Goal: Book appointment/travel/reservation

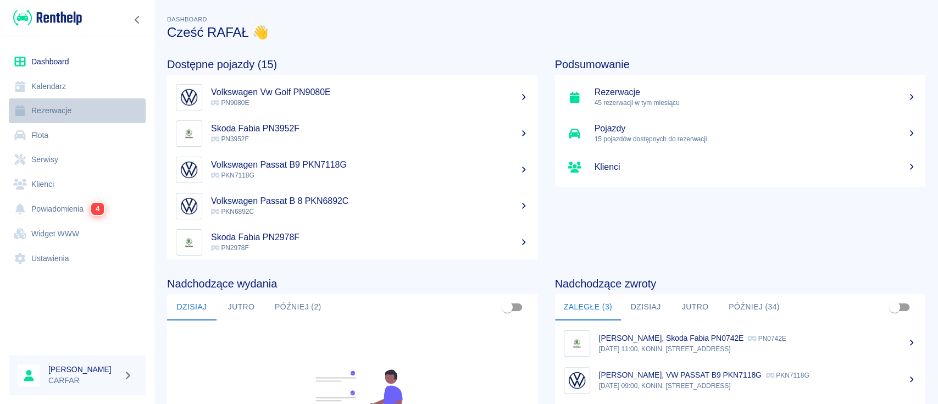
click at [65, 113] on link "Rezerwacje" at bounding box center [77, 110] width 137 height 25
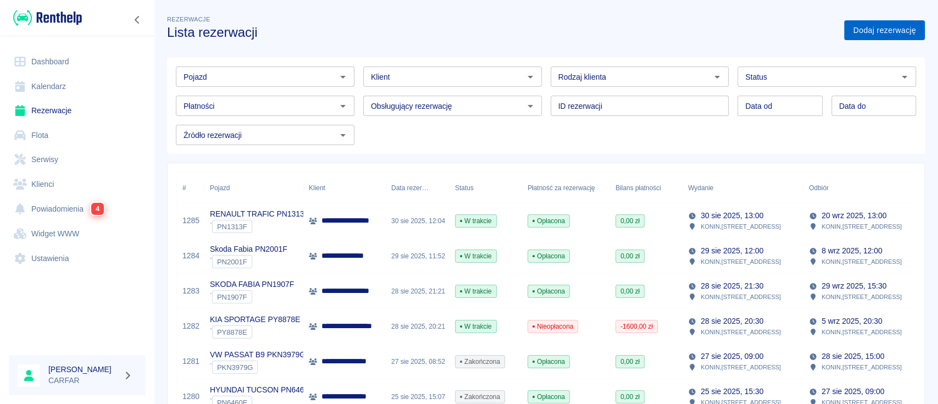
click at [890, 32] on link "Dodaj rezerwację" at bounding box center [884, 30] width 81 height 20
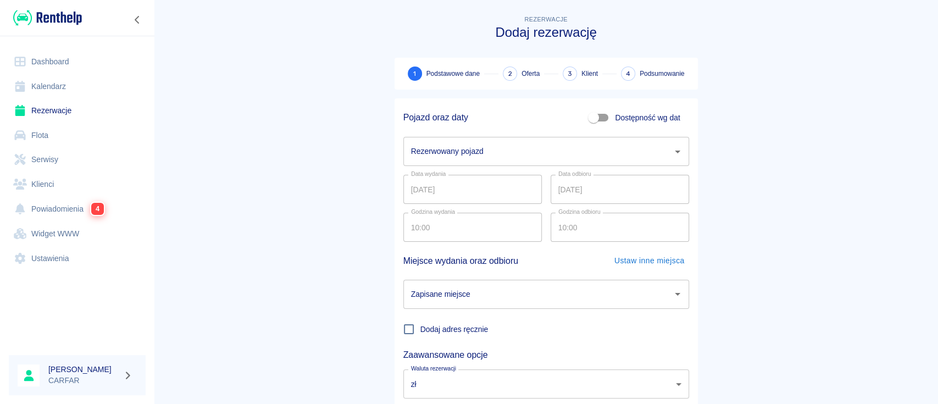
click at [500, 152] on input "Rezerwowany pojazd" at bounding box center [537, 151] width 259 height 19
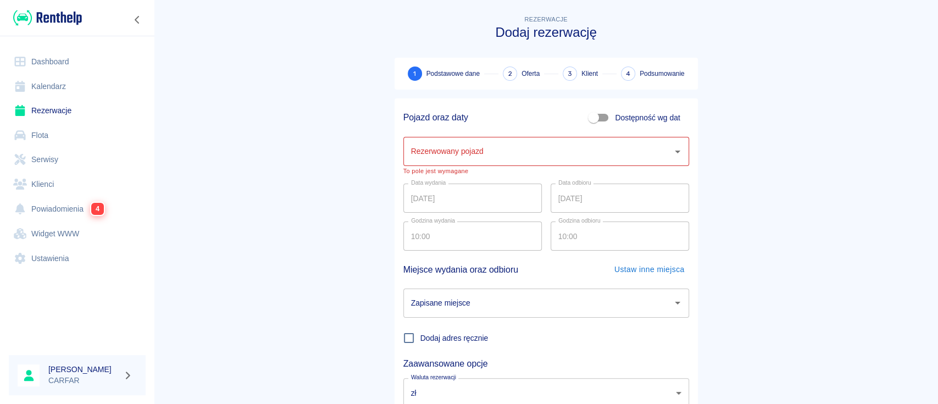
click at [846, 156] on main "Rezerwacje Dodaj rezerwację 1 Podstawowe dane 2 Oferta 3 Klient 4 Podsumowanie …" at bounding box center [546, 233] width 784 height 441
click at [621, 112] on span "Dostępność wg dat" at bounding box center [647, 118] width 65 height 12
click at [621, 112] on input "Dostępność wg dat" at bounding box center [593, 117] width 63 height 21
checkbox input "true"
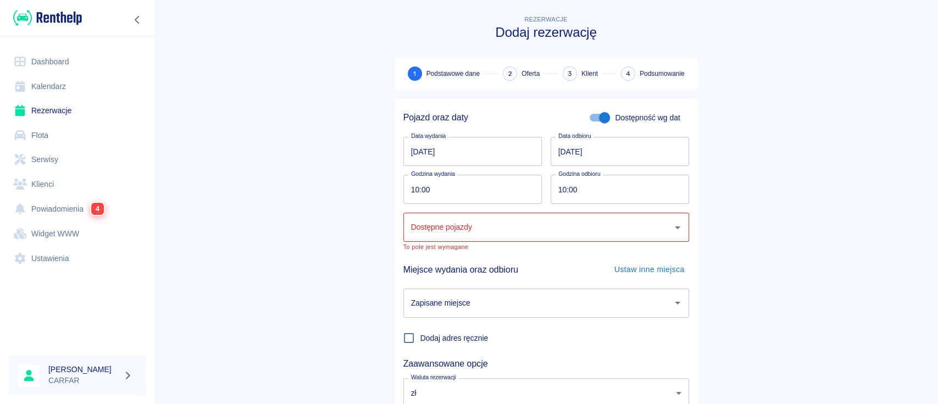
click at [616, 157] on input "[DATE]" at bounding box center [620, 151] width 138 height 29
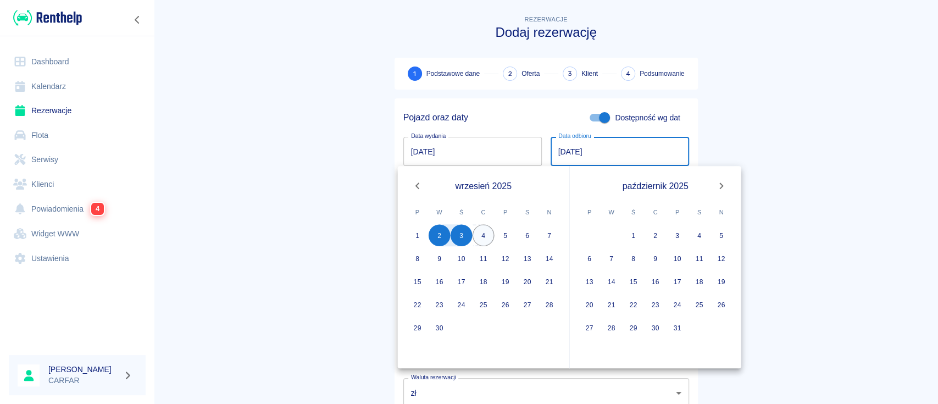
click at [488, 239] on button "4" at bounding box center [484, 235] width 22 height 22
type input "[DATE]"
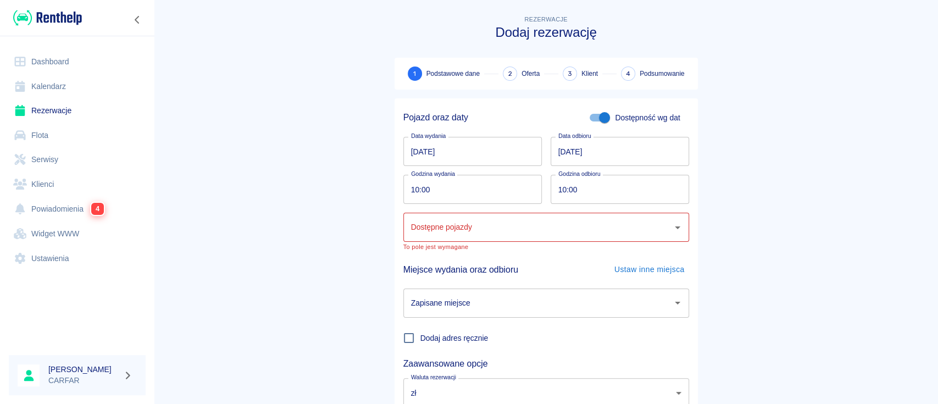
click at [492, 194] on input "10:00" at bounding box center [468, 189] width 131 height 29
type input "09:52"
click at [504, 231] on input "Dostępne pojazdy" at bounding box center [537, 227] width 259 height 19
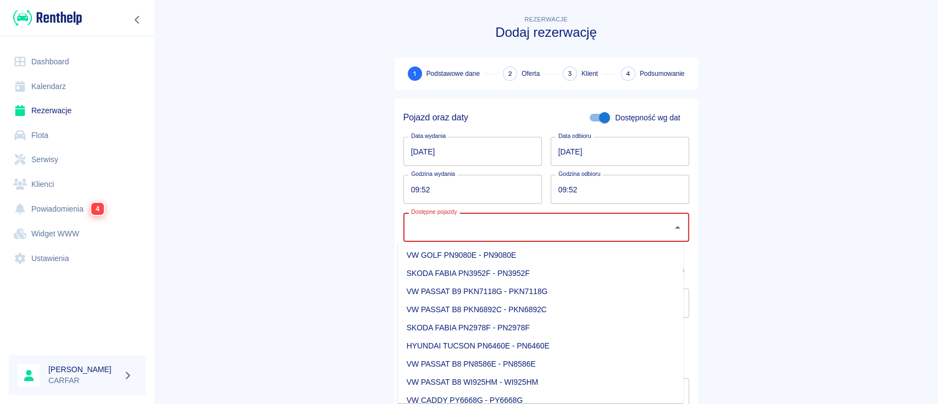
click at [512, 254] on li "VW GOLF PN9080E - PN9080E" at bounding box center [541, 255] width 286 height 18
type input "VW GOLF PN9080E - PN9080E"
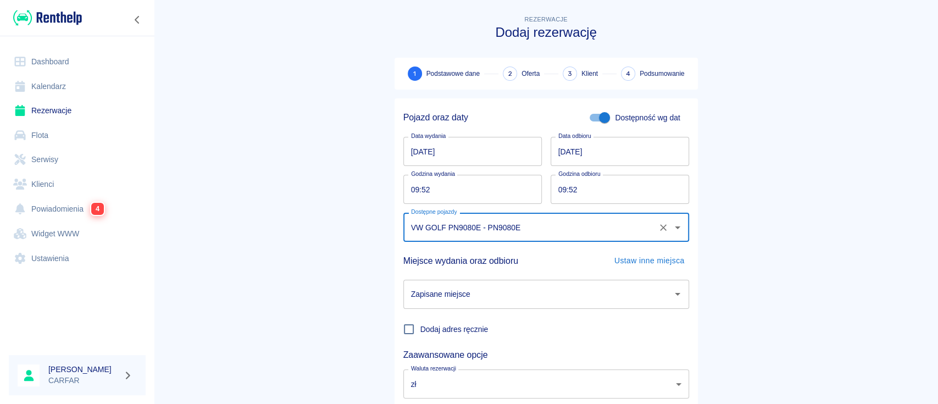
scroll to position [73, 0]
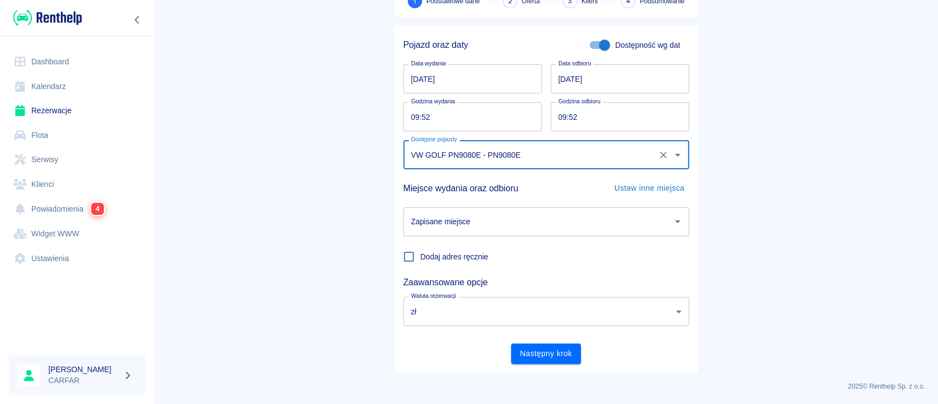
click at [530, 216] on input "Zapisane miejsce" at bounding box center [537, 221] width 259 height 19
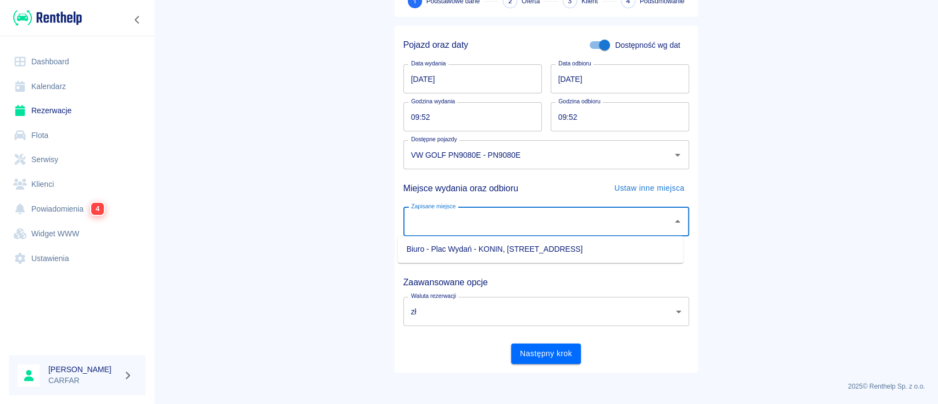
click at [541, 257] on li "Biuro - Plac Wydań - KONIN, [STREET_ADDRESS]" at bounding box center [541, 249] width 286 height 18
type input "Biuro - Plac Wydań - KONIN, [STREET_ADDRESS]"
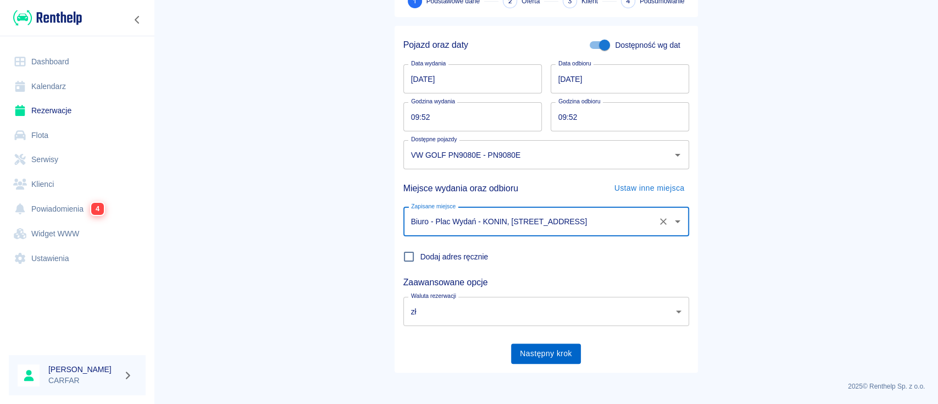
click at [558, 350] on button "Następny krok" at bounding box center [546, 353] width 70 height 20
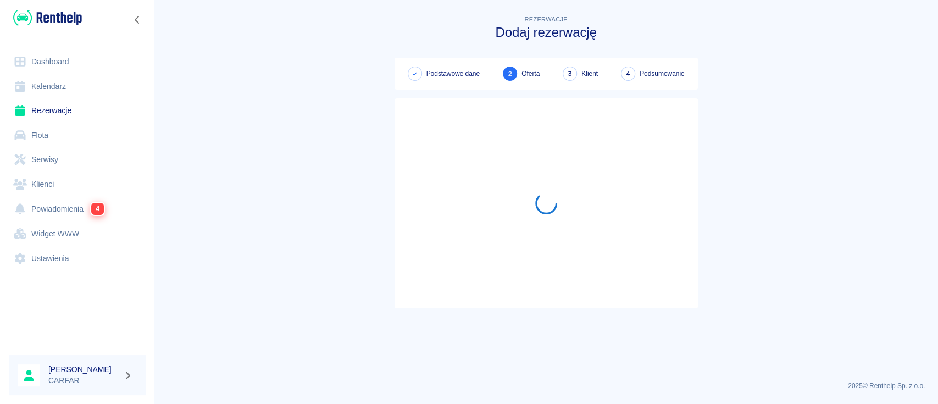
scroll to position [0, 0]
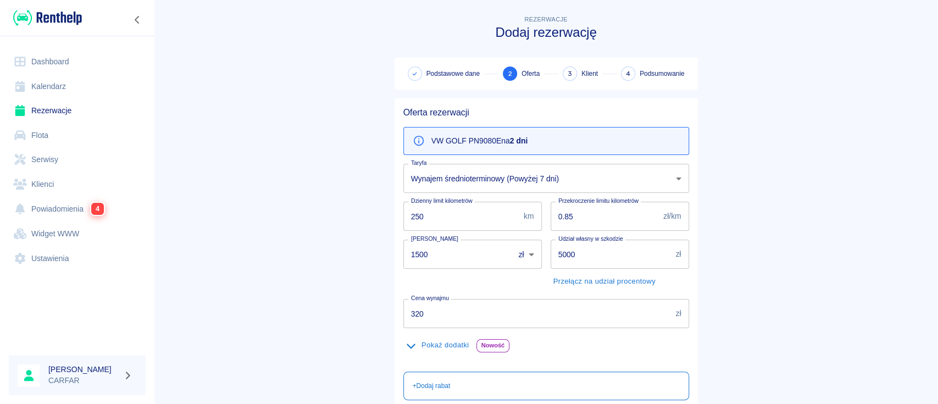
click at [594, 181] on body "Używamy plików Cookies, by zapewnić Ci najlepsze możliwe doświadczenie. Aby dow…" at bounding box center [469, 202] width 938 height 404
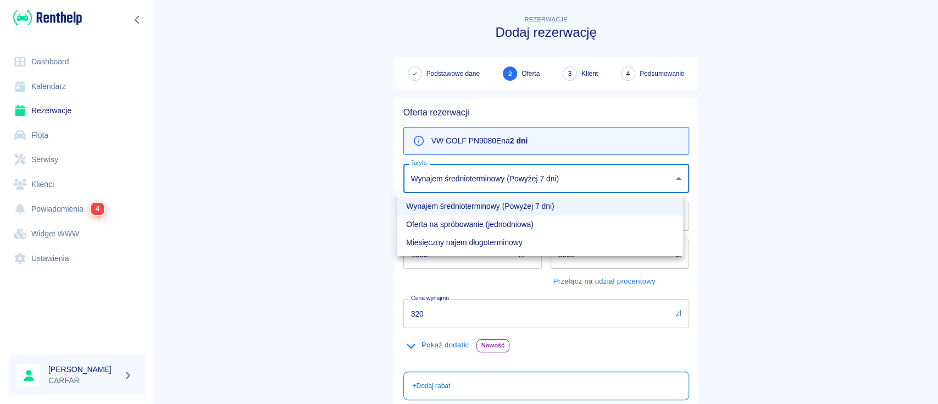
click at [588, 222] on li "Oferta na spróbowanie (jednodniowa)" at bounding box center [540, 224] width 286 height 18
type input "83cb7a35-b379-4805-aa8a-74c76cda3f77"
type input "360"
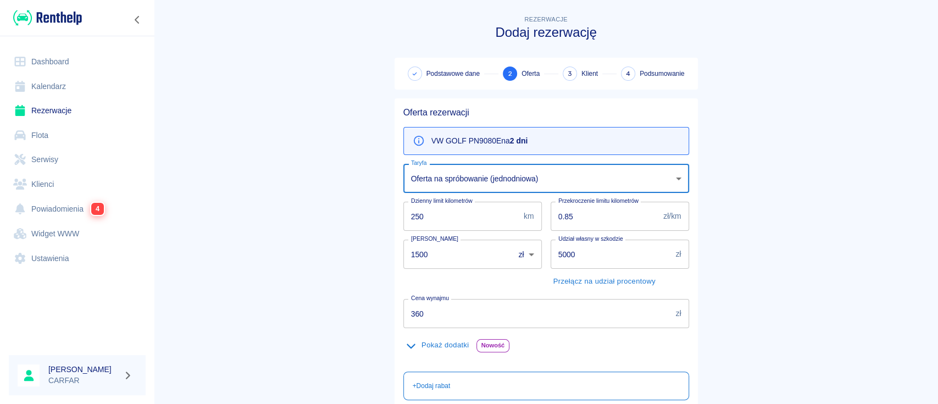
scroll to position [73, 0]
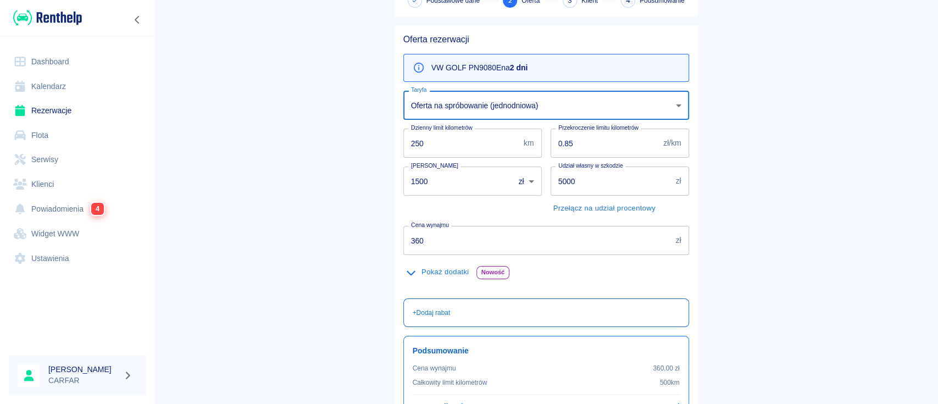
click at [454, 314] on div "+ Dodaj rabat" at bounding box center [546, 313] width 267 height 10
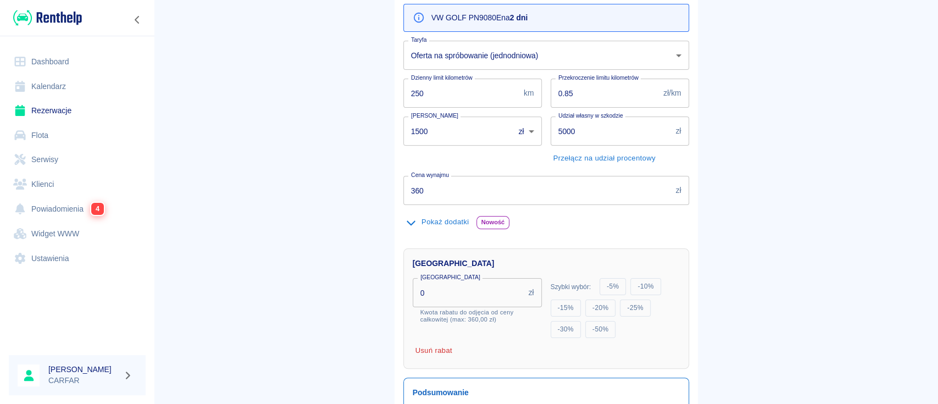
scroll to position [146, 0]
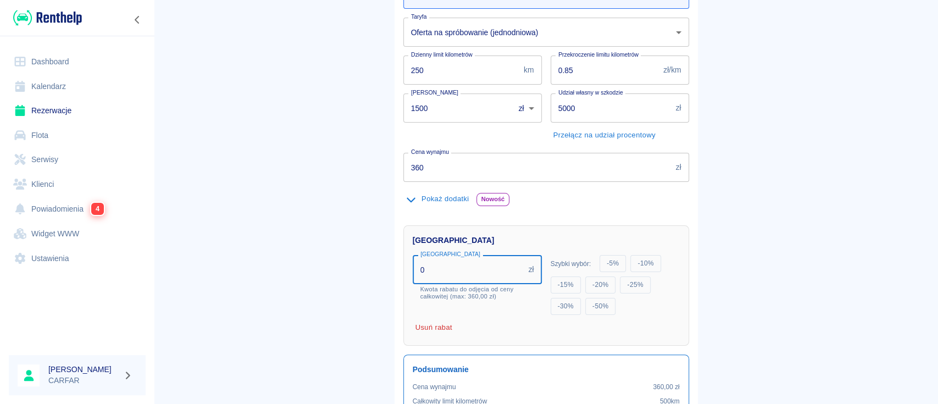
drag, startPoint x: 454, startPoint y: 270, endPoint x: 380, endPoint y: 262, distance: 75.2
click at [386, 262] on div "Oferta rezerwacji VW GOLF PN9080E na 2 dni Taryfa Oferta na spróbowanie (jednod…" at bounding box center [542, 223] width 312 height 560
type input "40"
click at [737, 253] on main "Rezerwacje Dodaj rezerwację Podstawowe dane 2 Oferta 3 Klient 4 Podsumowanie Of…" at bounding box center [546, 192] width 784 height 651
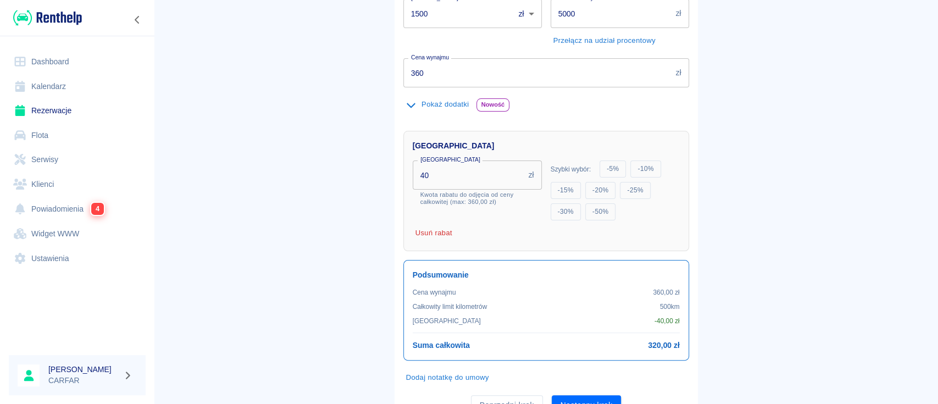
scroll to position [291, 0]
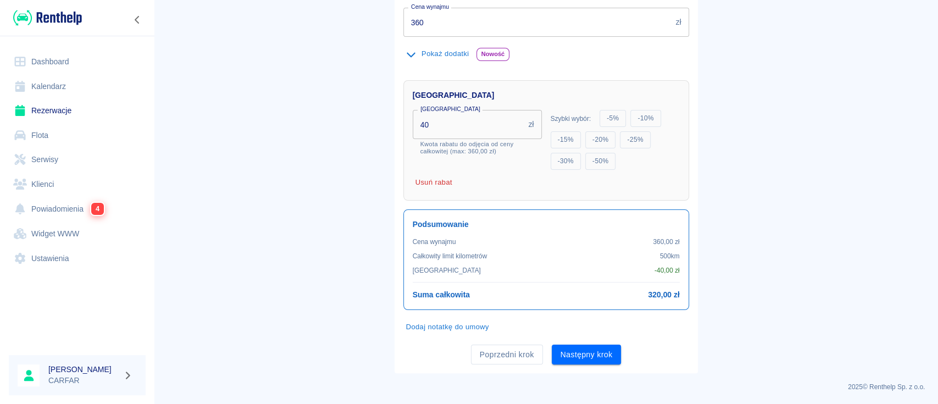
click at [594, 348] on button "Następny krok" at bounding box center [587, 354] width 70 height 20
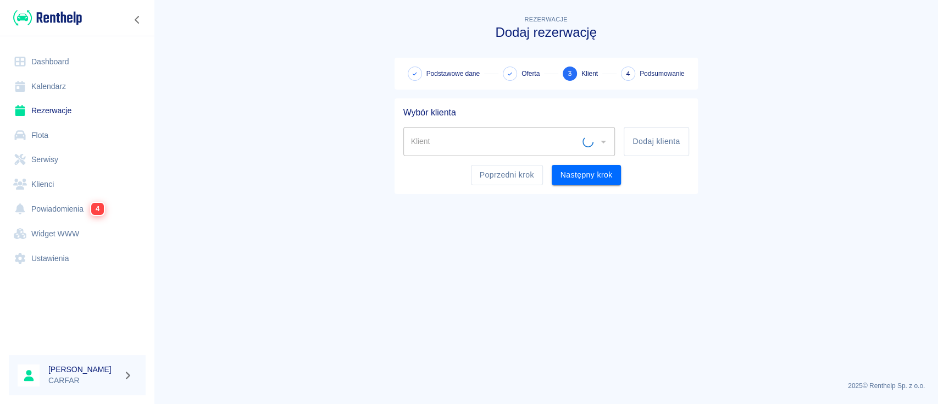
scroll to position [0, 0]
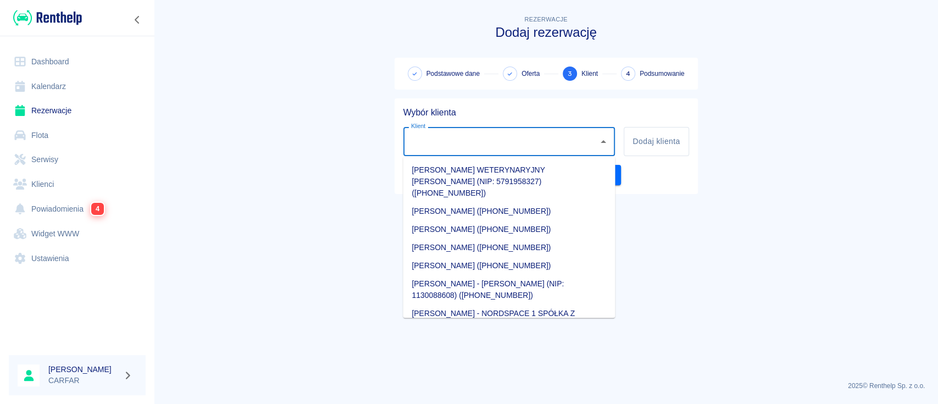
click at [550, 149] on input "Klient" at bounding box center [501, 141] width 186 height 19
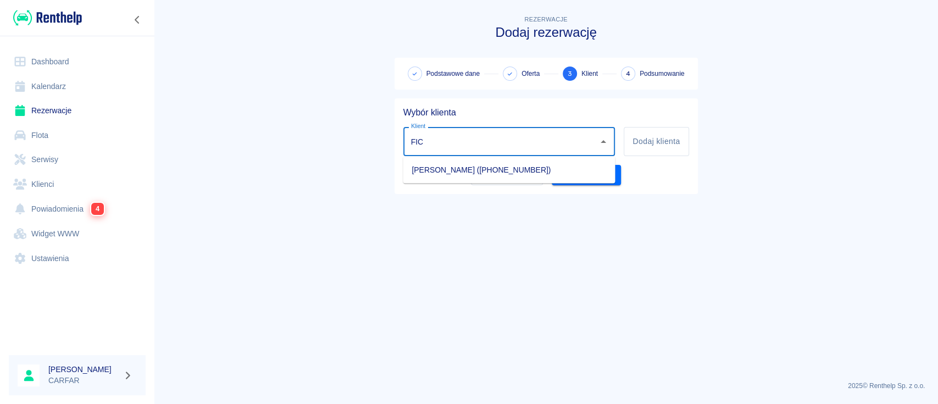
click at [525, 174] on li "[PERSON_NAME] ([PHONE_NUMBER])" at bounding box center [509, 169] width 212 height 18
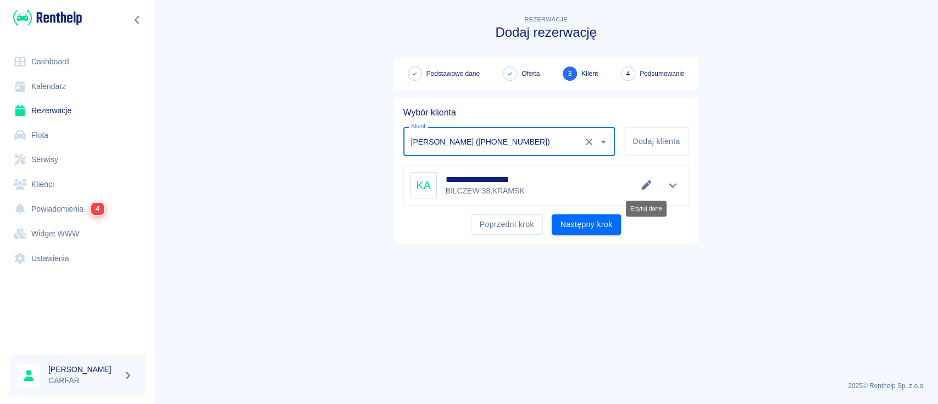
type input "[PERSON_NAME] ([PHONE_NUMBER])"
click at [644, 183] on icon "Edytuj dane" at bounding box center [646, 185] width 13 height 10
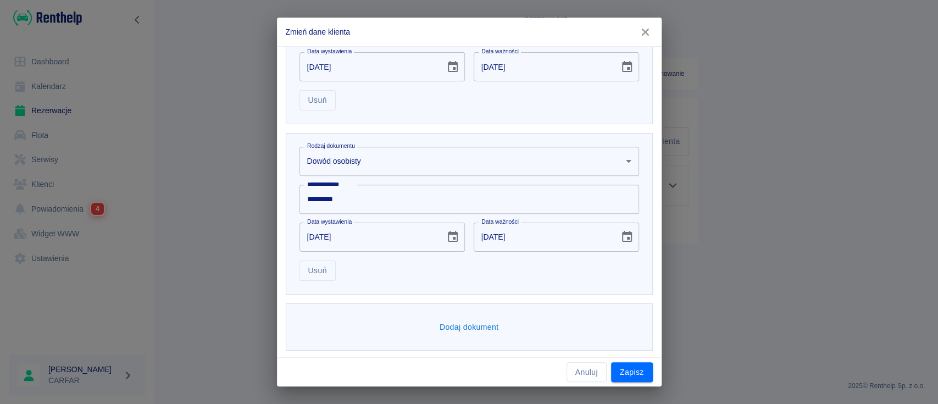
scroll to position [421, 0]
click at [642, 373] on button "Zapisz" at bounding box center [632, 372] width 42 height 20
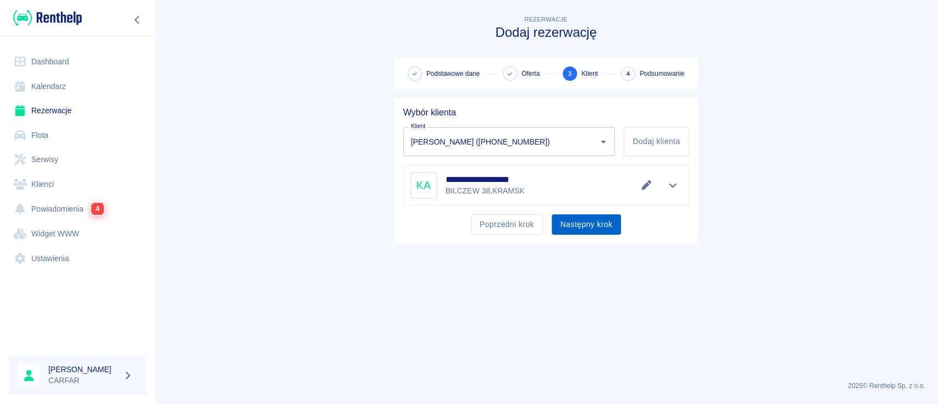
click at [594, 223] on button "Następny krok" at bounding box center [587, 224] width 70 height 20
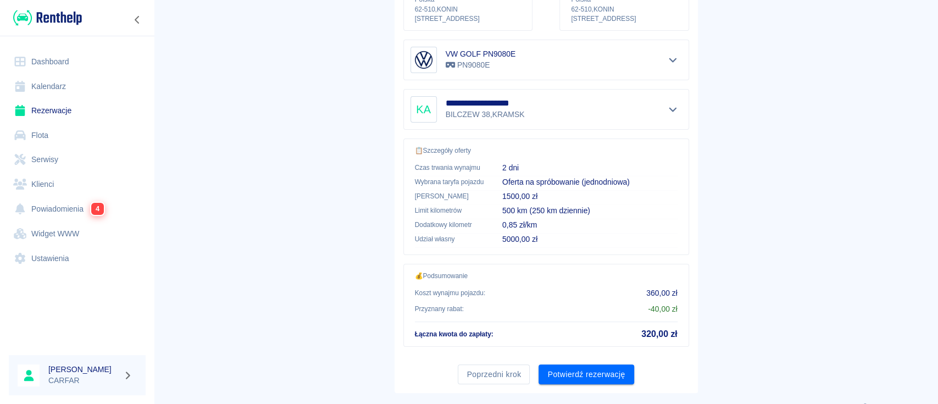
scroll to position [204, 0]
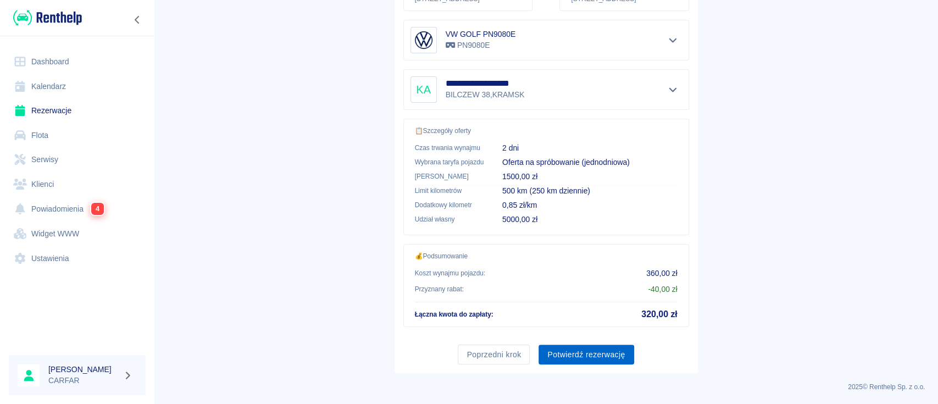
click at [593, 353] on button "Potwierdź rezerwację" at bounding box center [585, 354] width 95 height 20
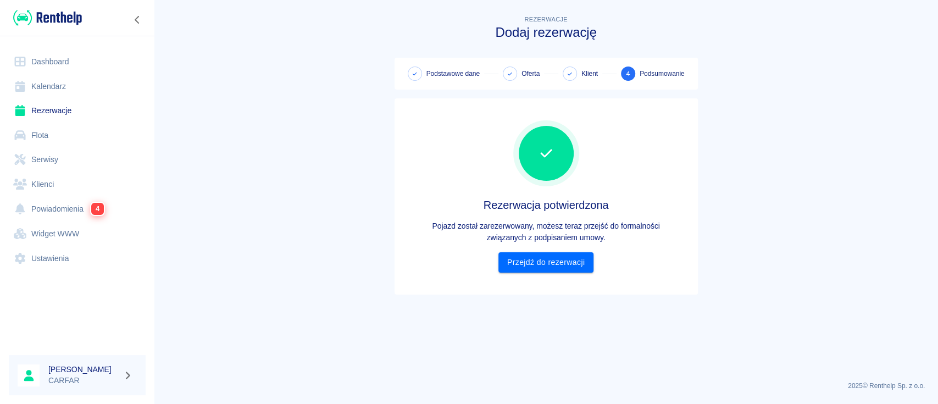
scroll to position [0, 0]
click at [565, 268] on link "Przejdź do rezerwacji" at bounding box center [545, 262] width 95 height 20
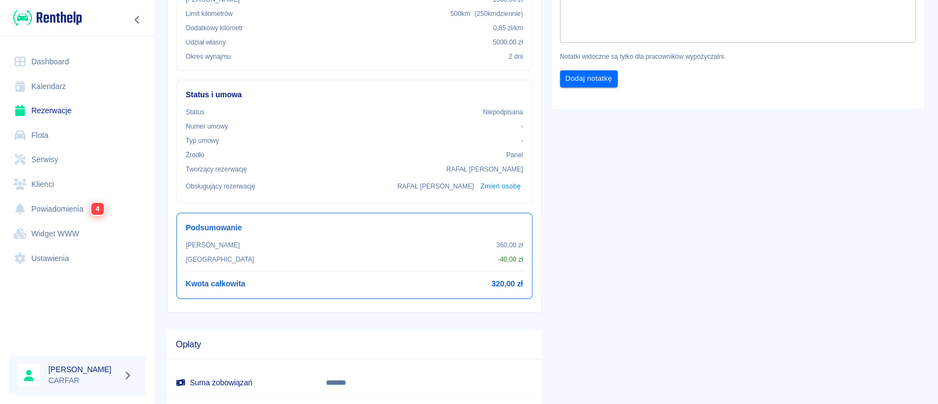
scroll to position [293, 0]
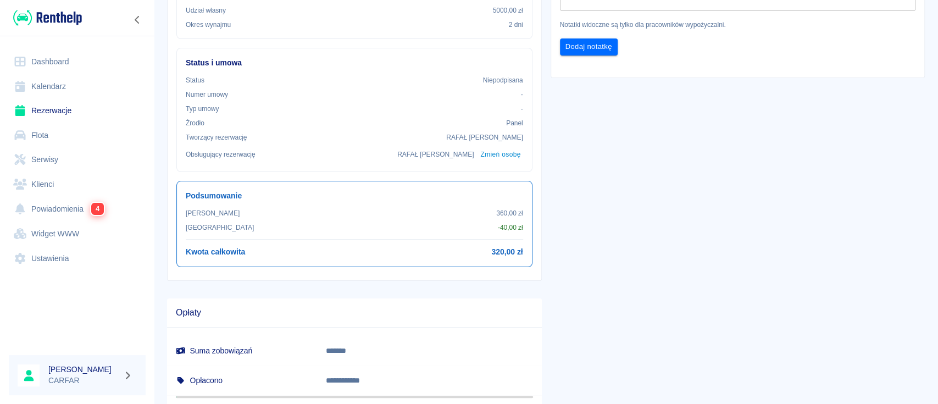
click at [66, 16] on img at bounding box center [47, 18] width 69 height 18
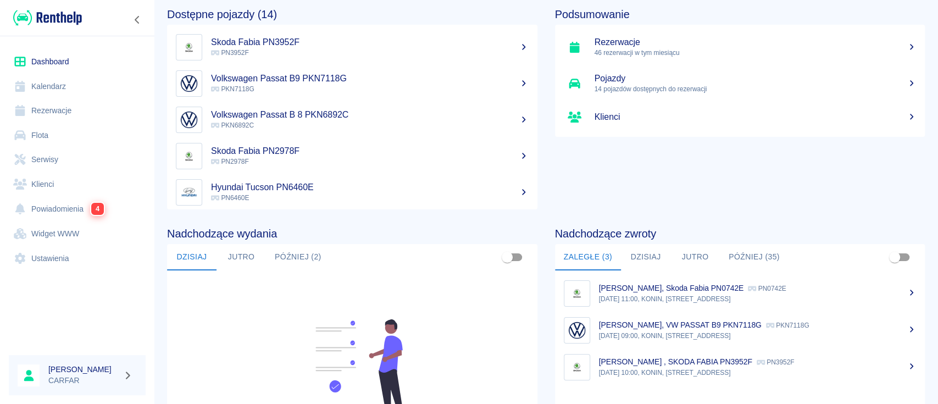
scroll to position [73, 0]
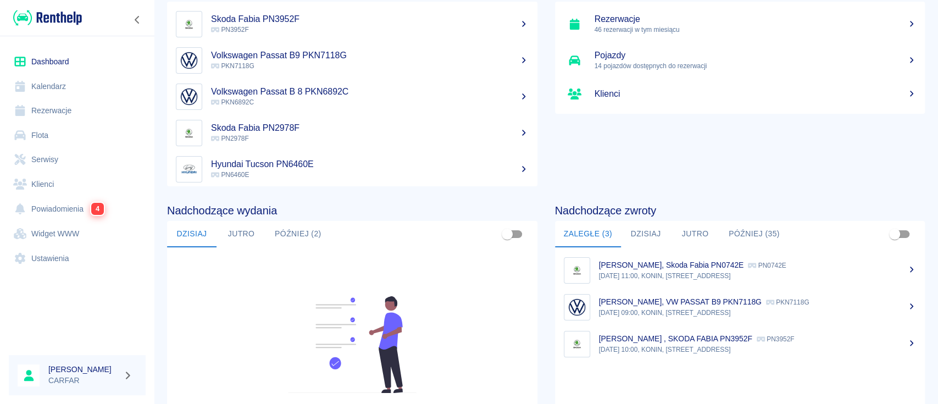
click at [692, 231] on button "Jutro" at bounding box center [694, 234] width 49 height 26
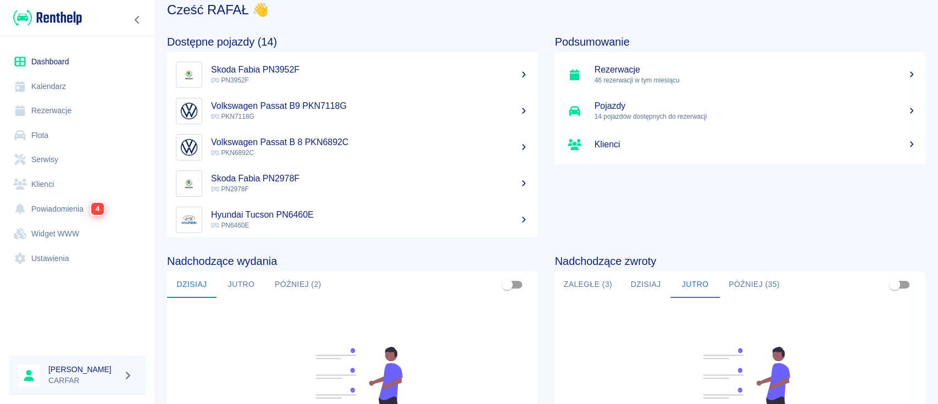
scroll to position [0, 0]
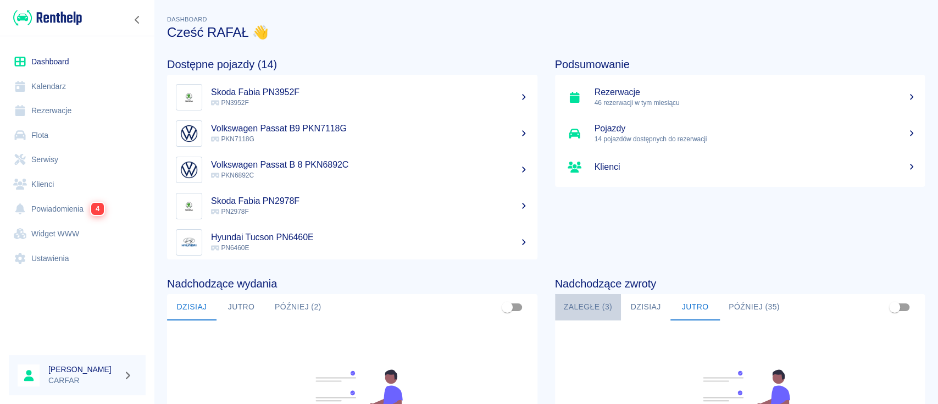
click at [570, 309] on button "Zaległe (3)" at bounding box center [588, 307] width 66 height 26
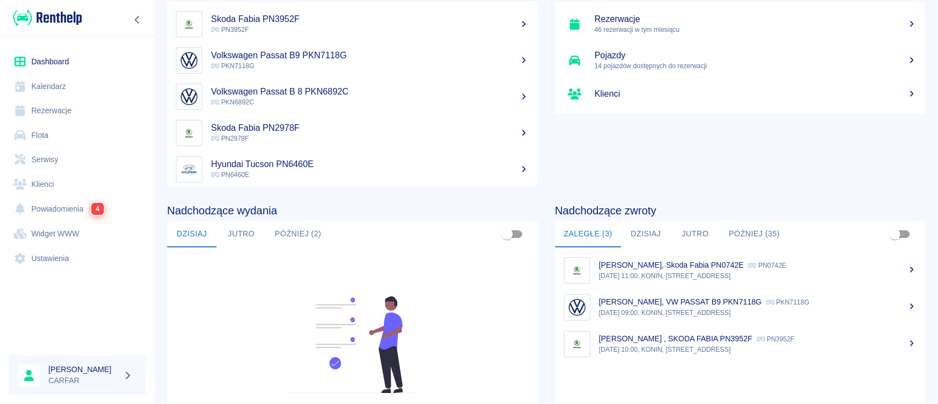
scroll to position [146, 0]
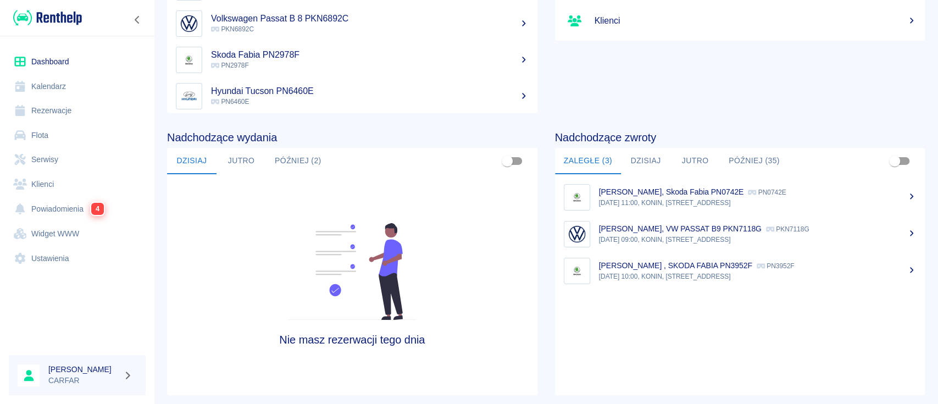
click at [291, 162] on button "Później (2)" at bounding box center [298, 161] width 64 height 26
